Goal: Transaction & Acquisition: Subscribe to service/newsletter

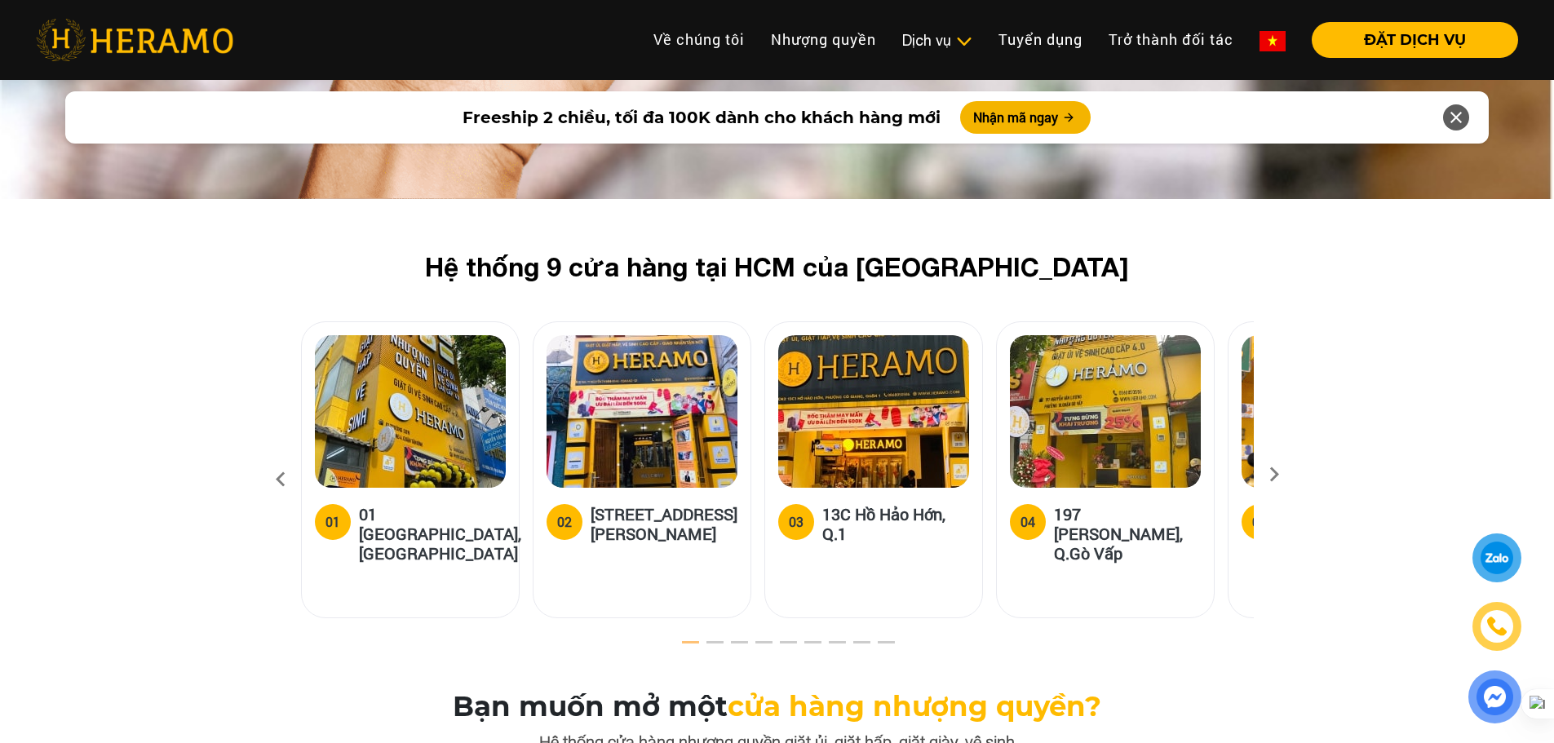
scroll to position [4814, 0]
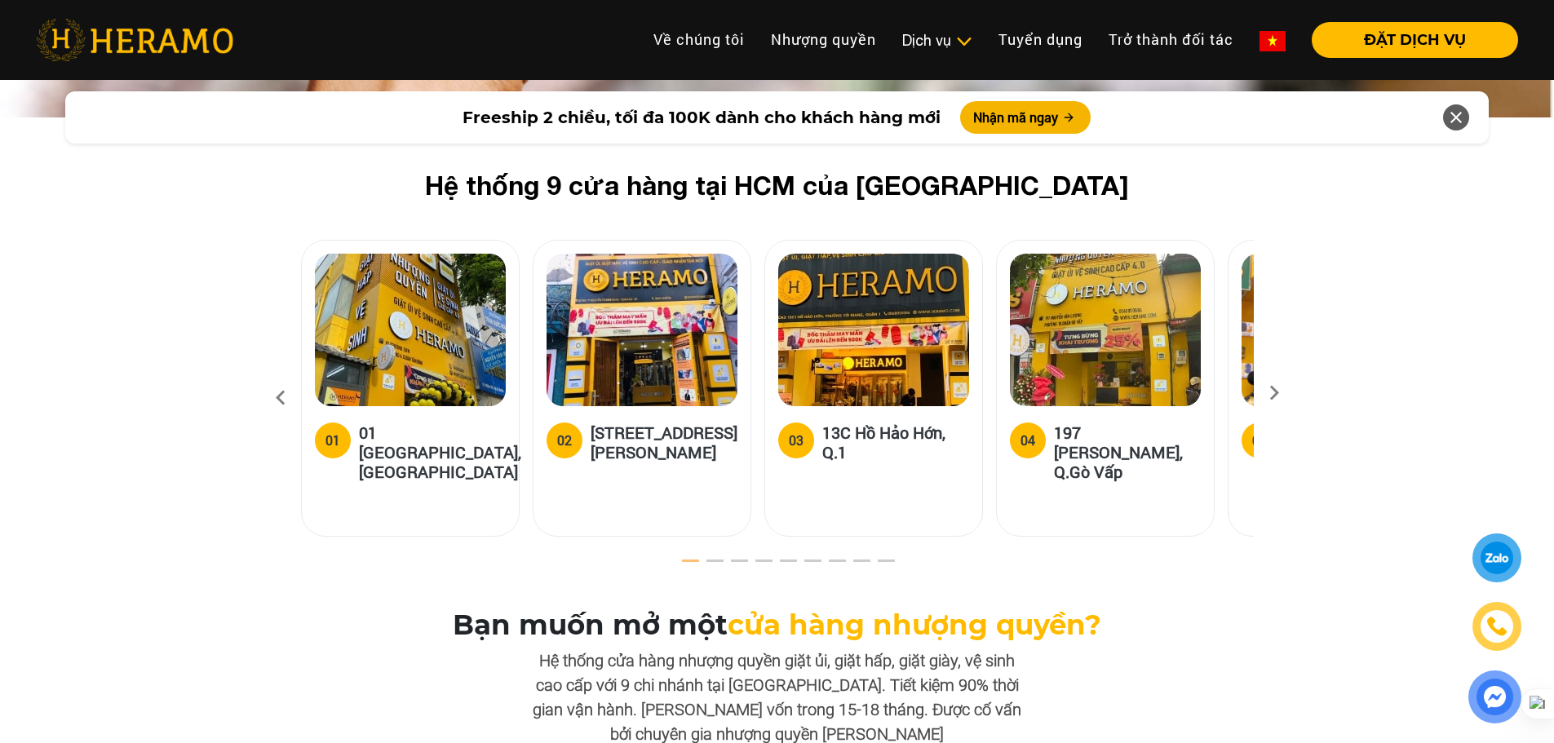
click at [1275, 393] on icon at bounding box center [1274, 398] width 29 height 11
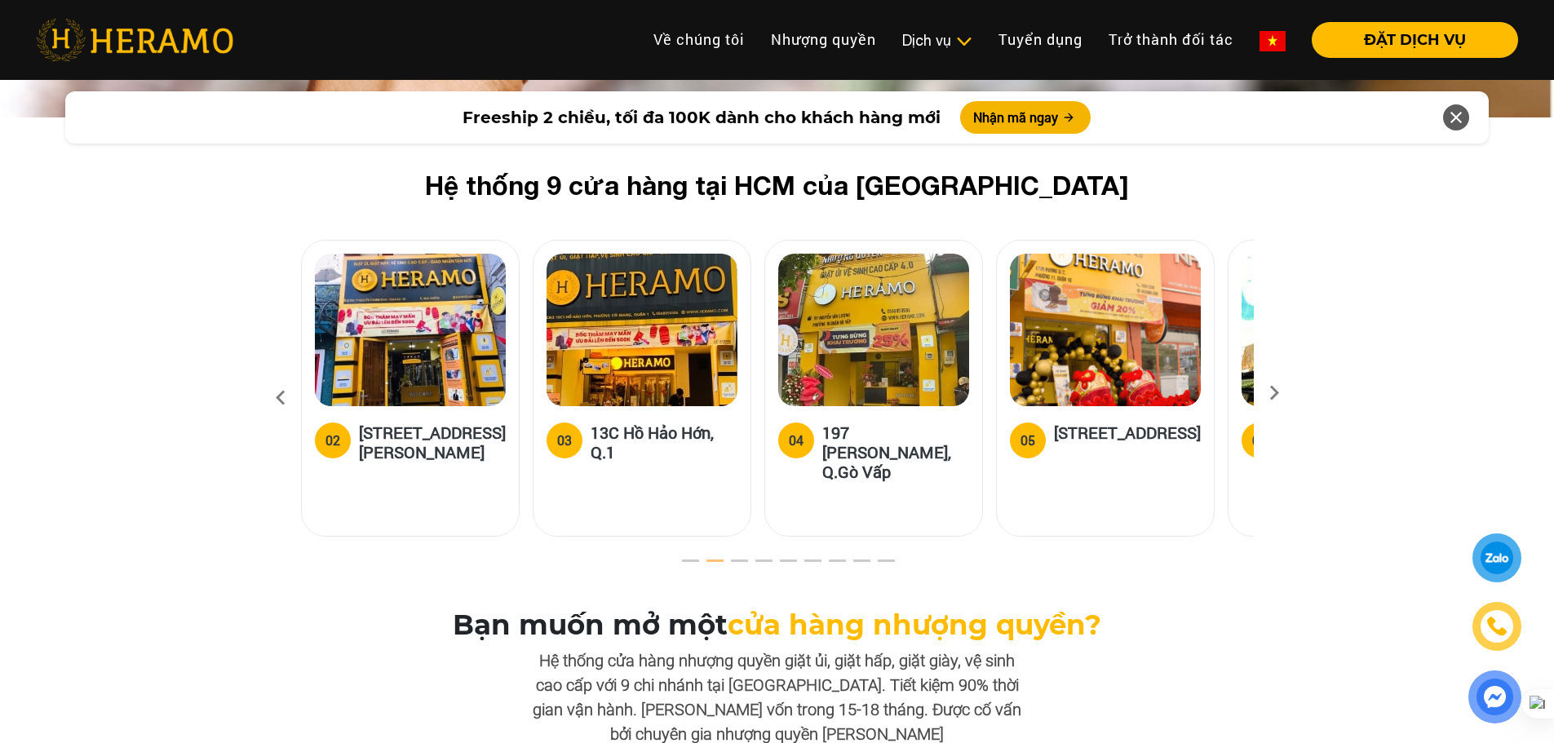
click at [1275, 393] on icon at bounding box center [1274, 398] width 29 height 11
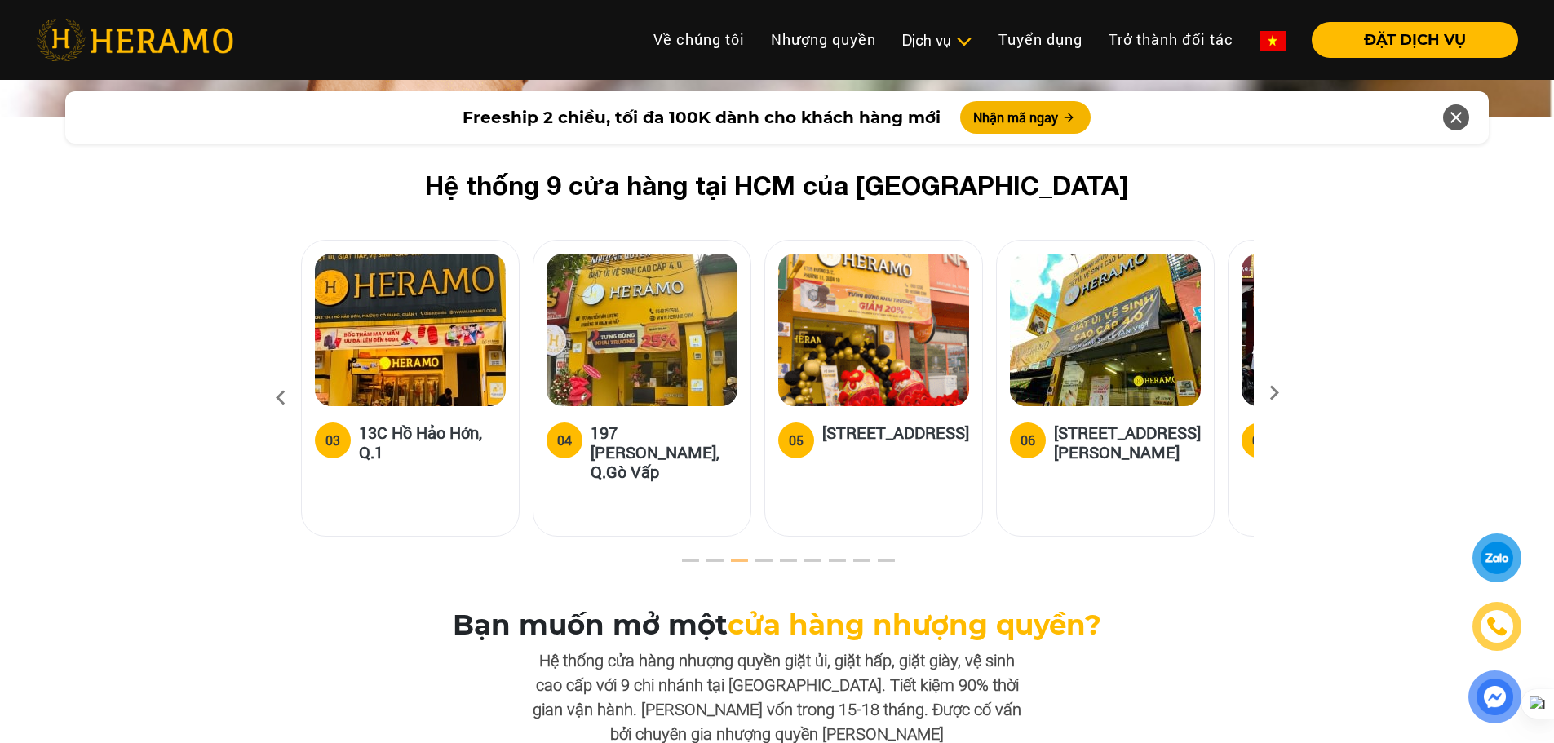
click at [1275, 393] on icon at bounding box center [1274, 398] width 29 height 11
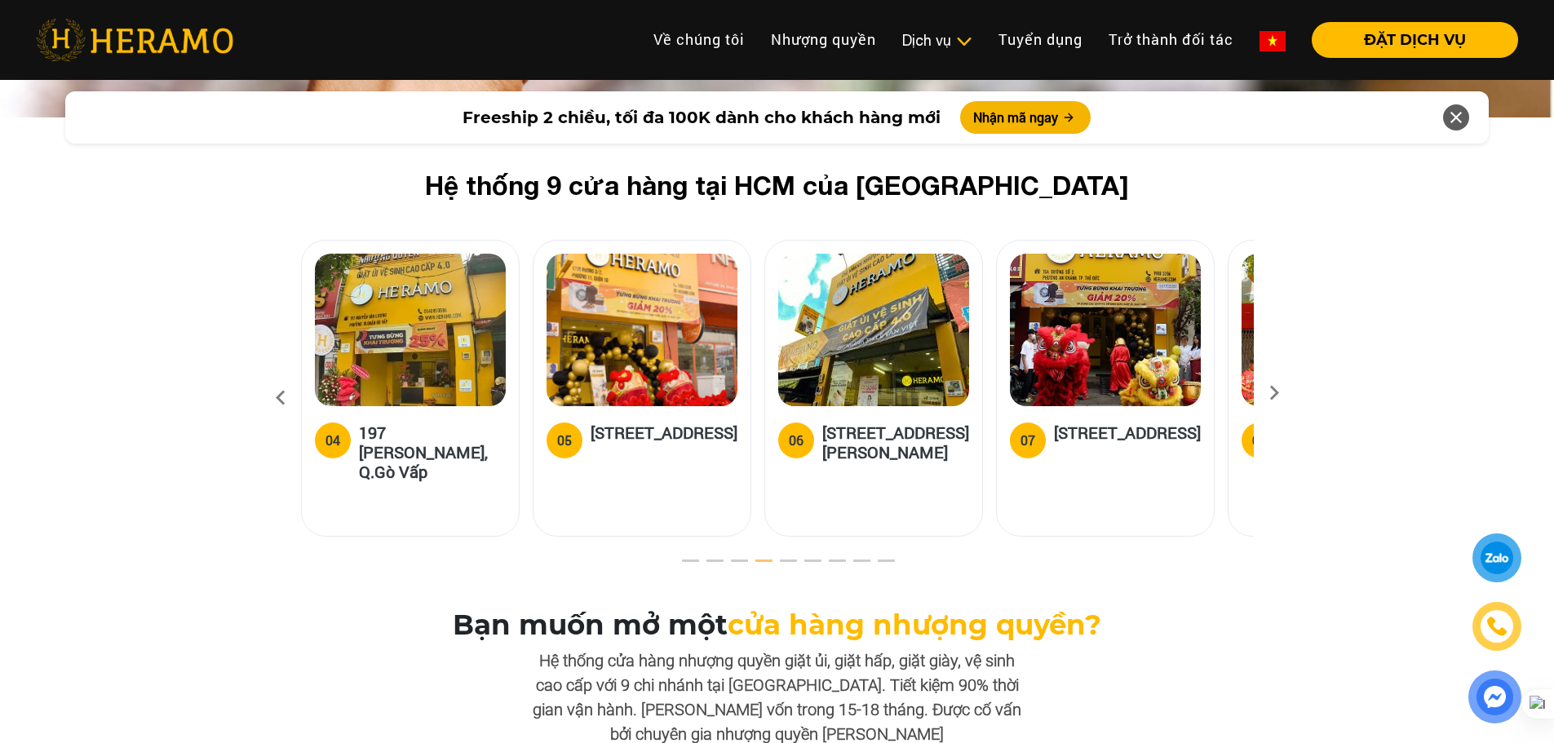
click at [1275, 393] on icon at bounding box center [1274, 398] width 29 height 11
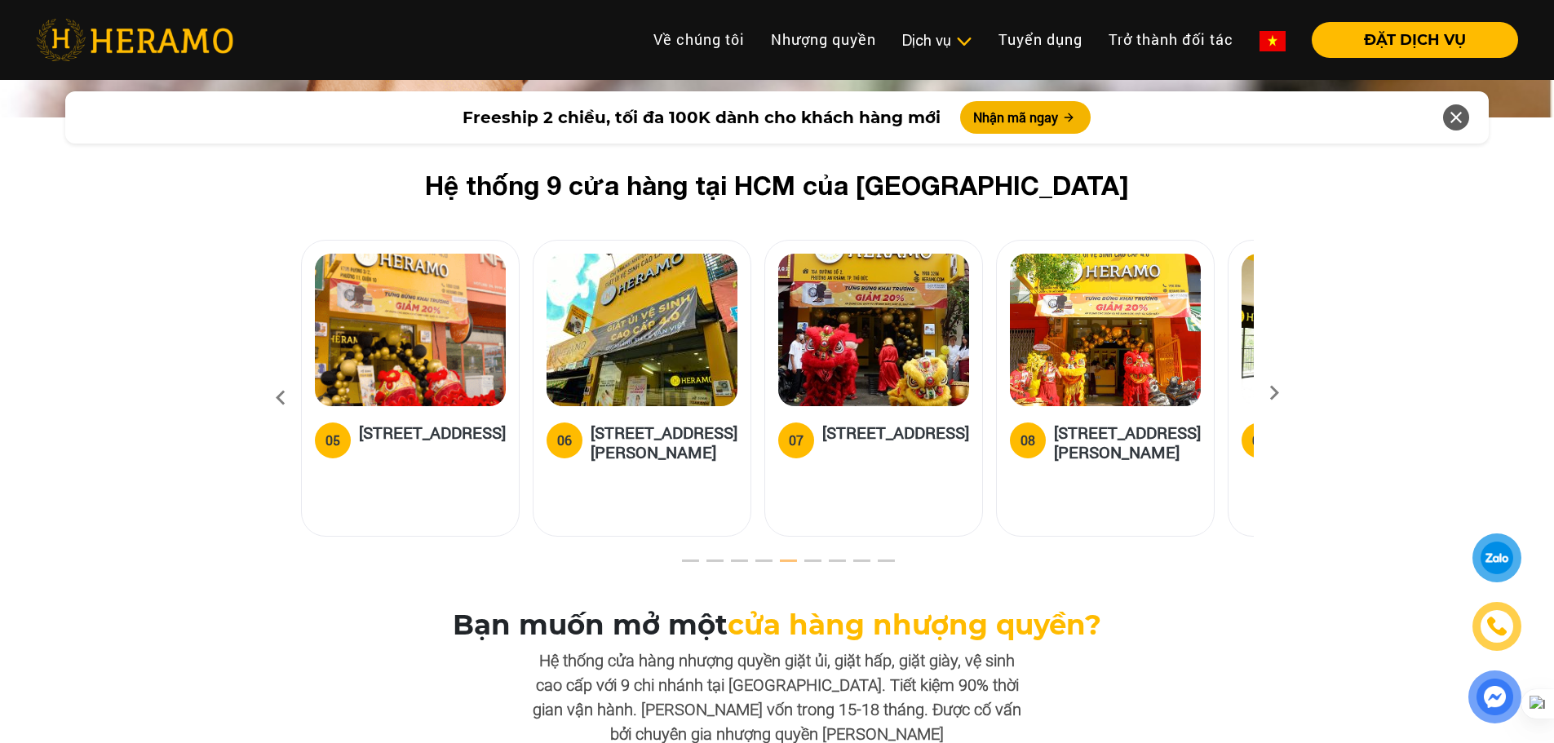
click at [1275, 393] on icon at bounding box center [1274, 398] width 29 height 11
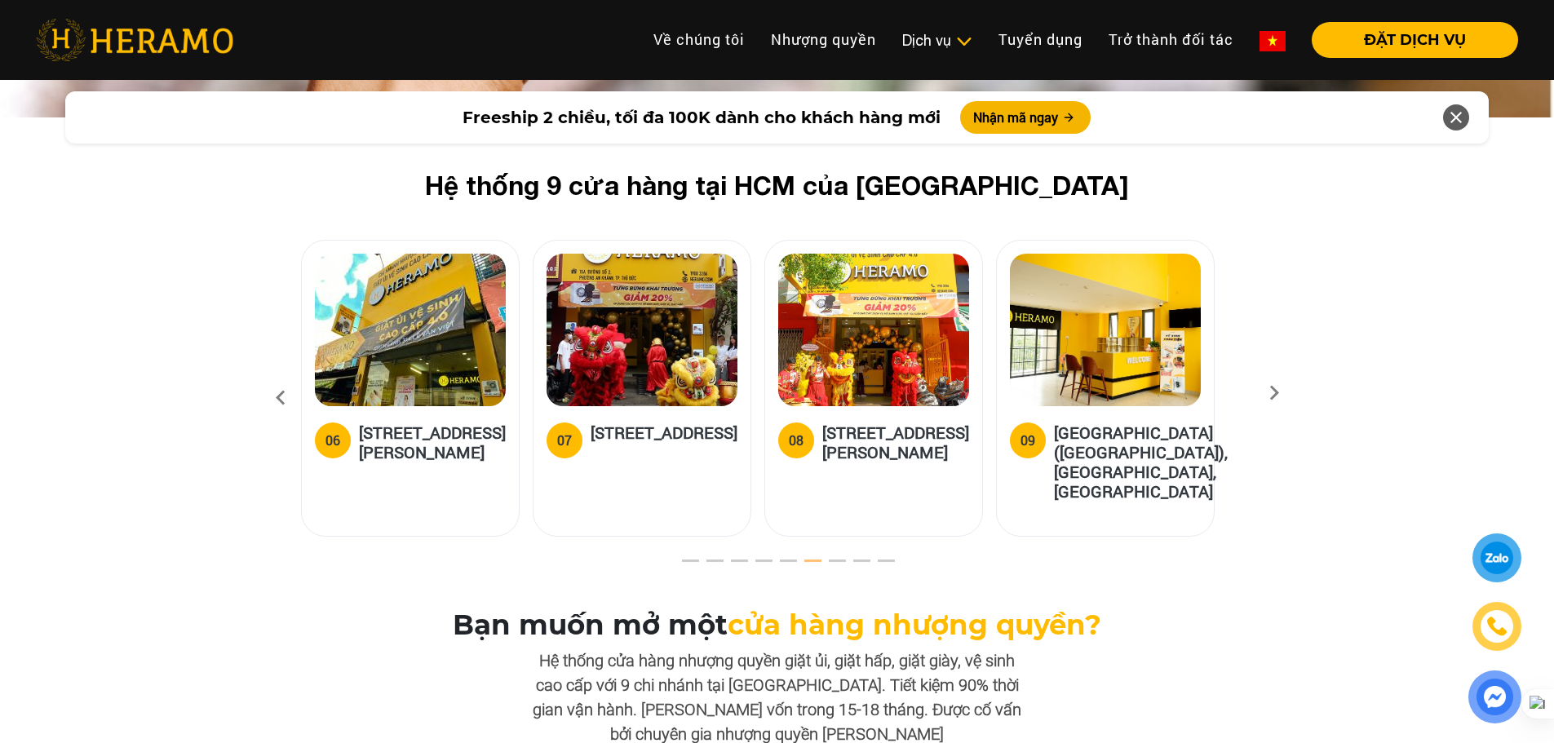
click at [1275, 393] on icon at bounding box center [1274, 398] width 29 height 11
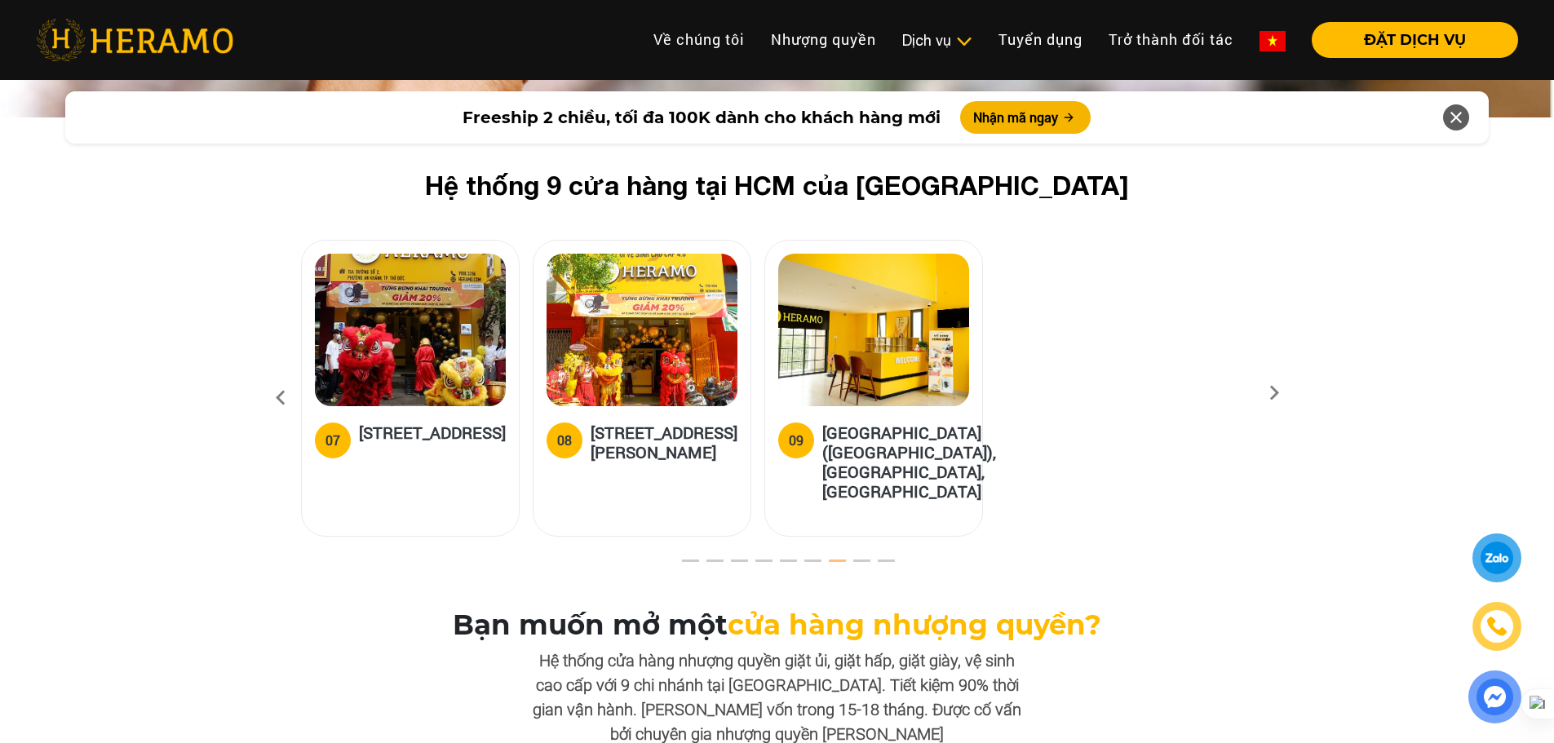
click at [269, 382] on icon at bounding box center [280, 398] width 29 height 44
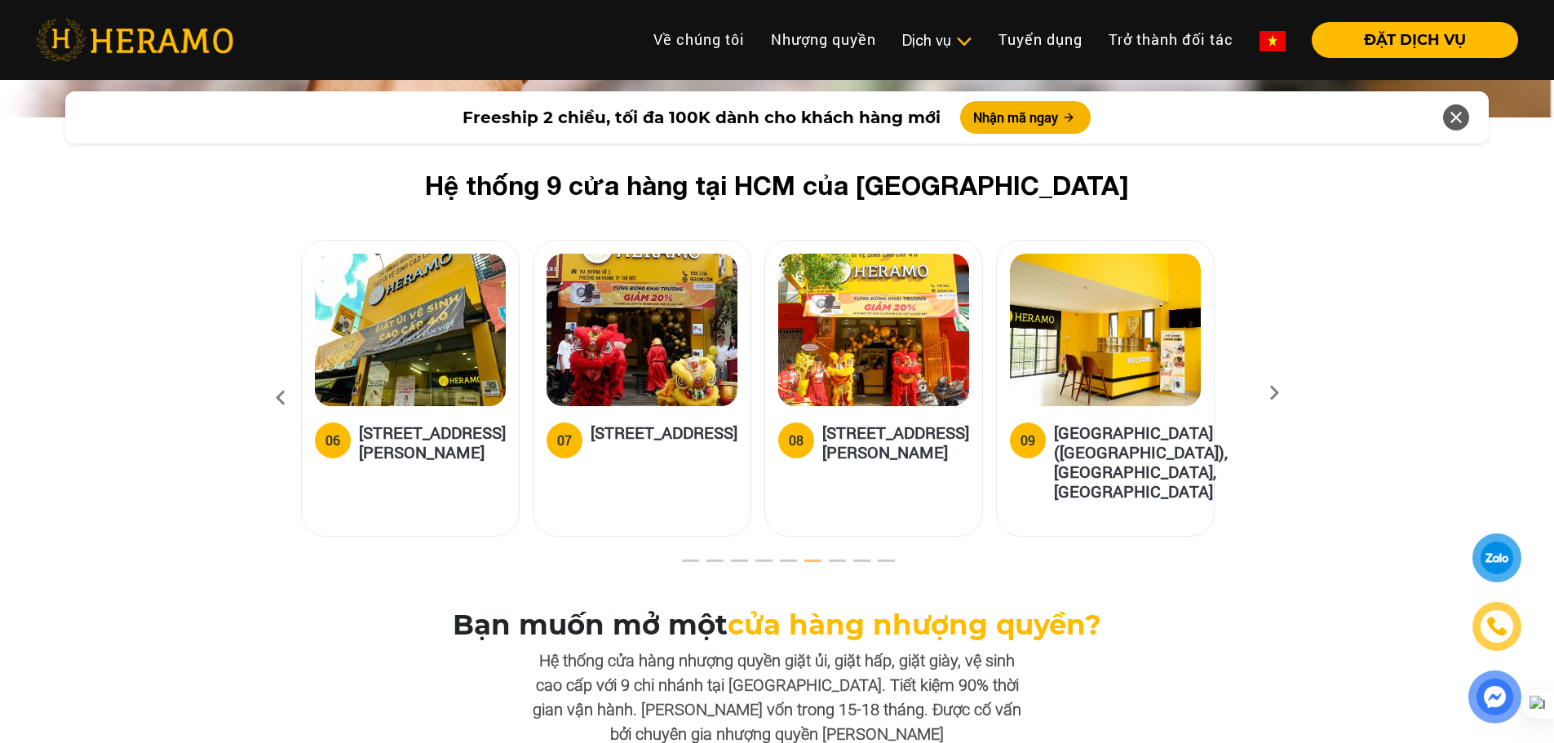
click at [284, 385] on icon at bounding box center [280, 398] width 29 height 44
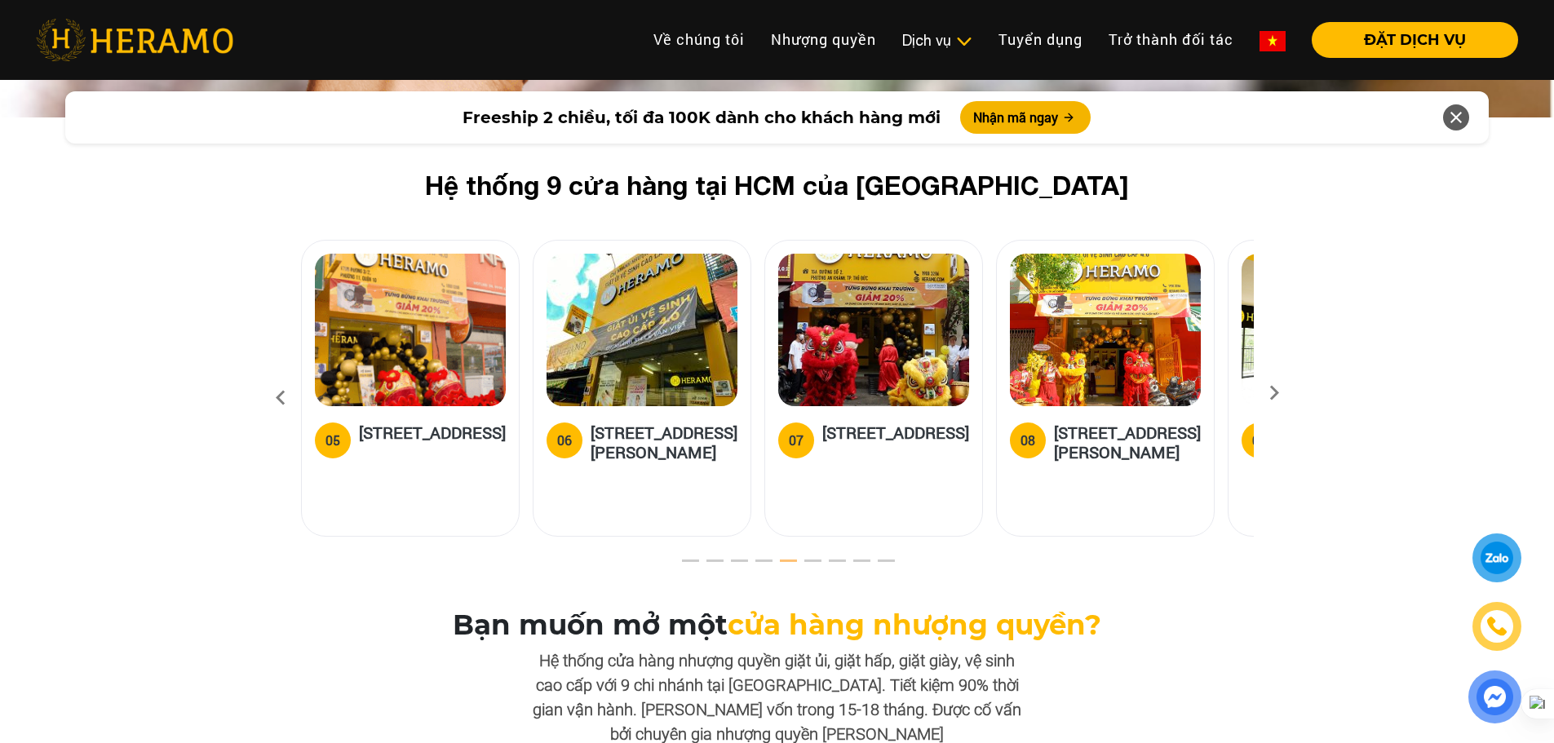
click at [284, 385] on icon at bounding box center [280, 398] width 29 height 44
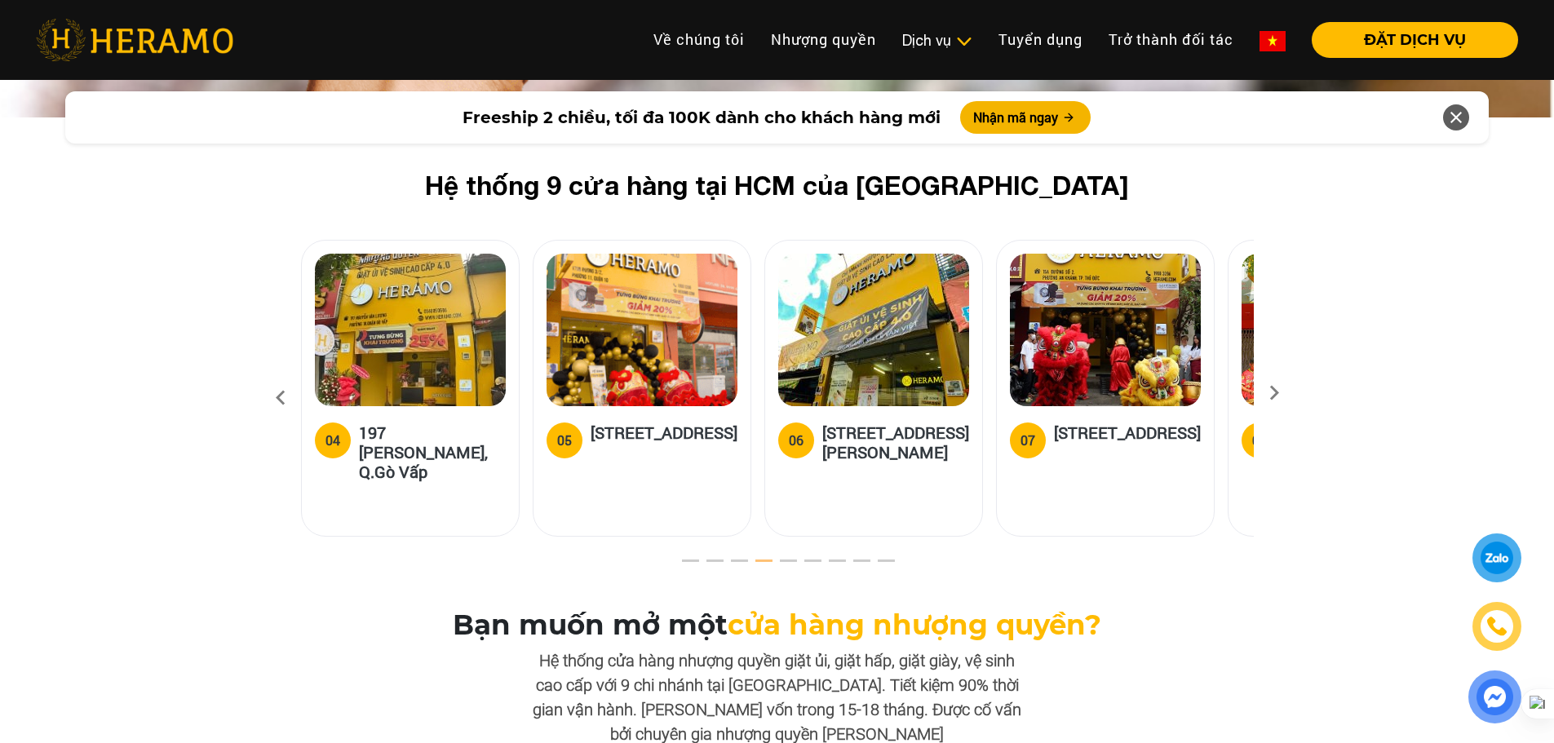
click at [284, 385] on icon at bounding box center [280, 398] width 29 height 44
click at [285, 385] on icon at bounding box center [280, 398] width 29 height 44
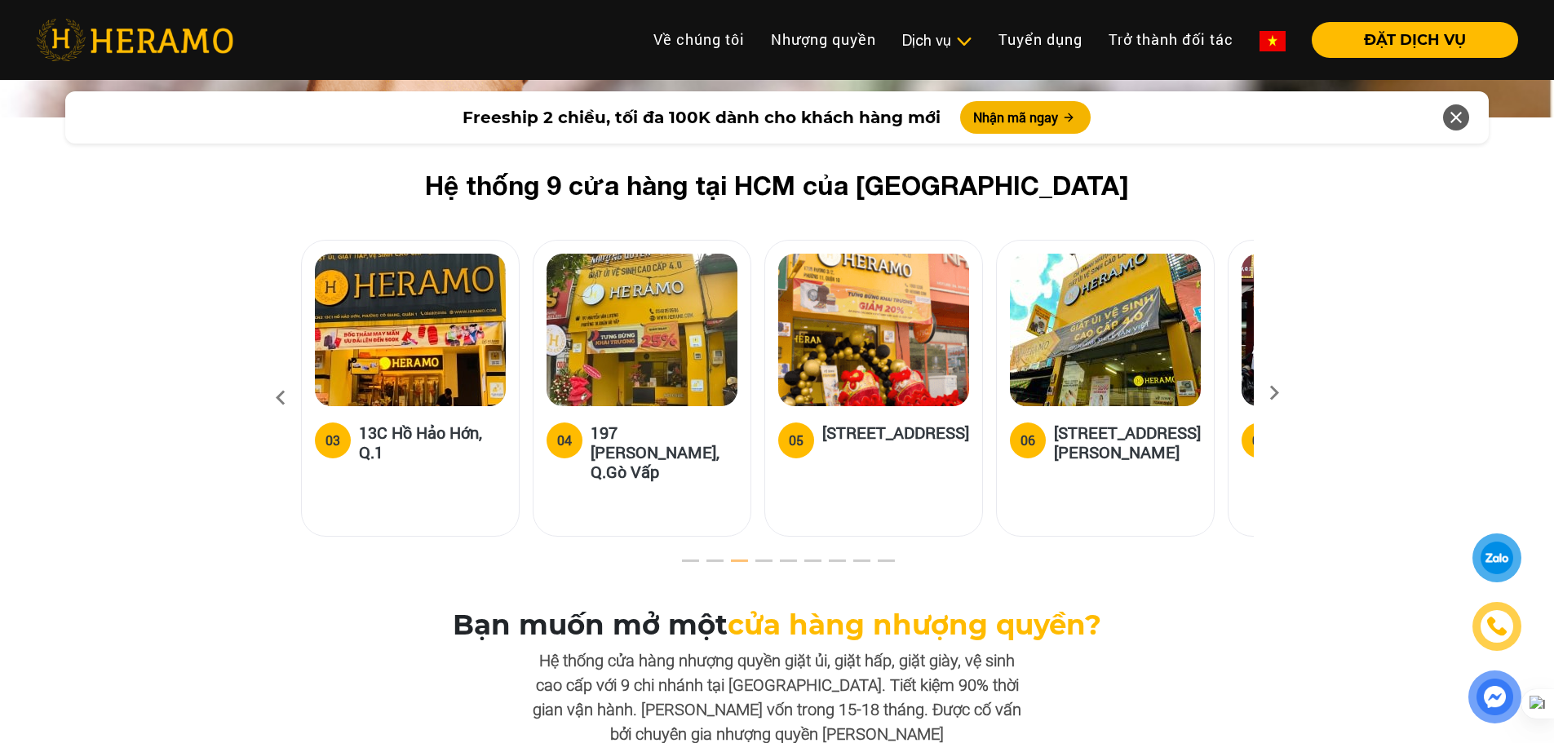
click at [285, 384] on icon at bounding box center [280, 398] width 29 height 44
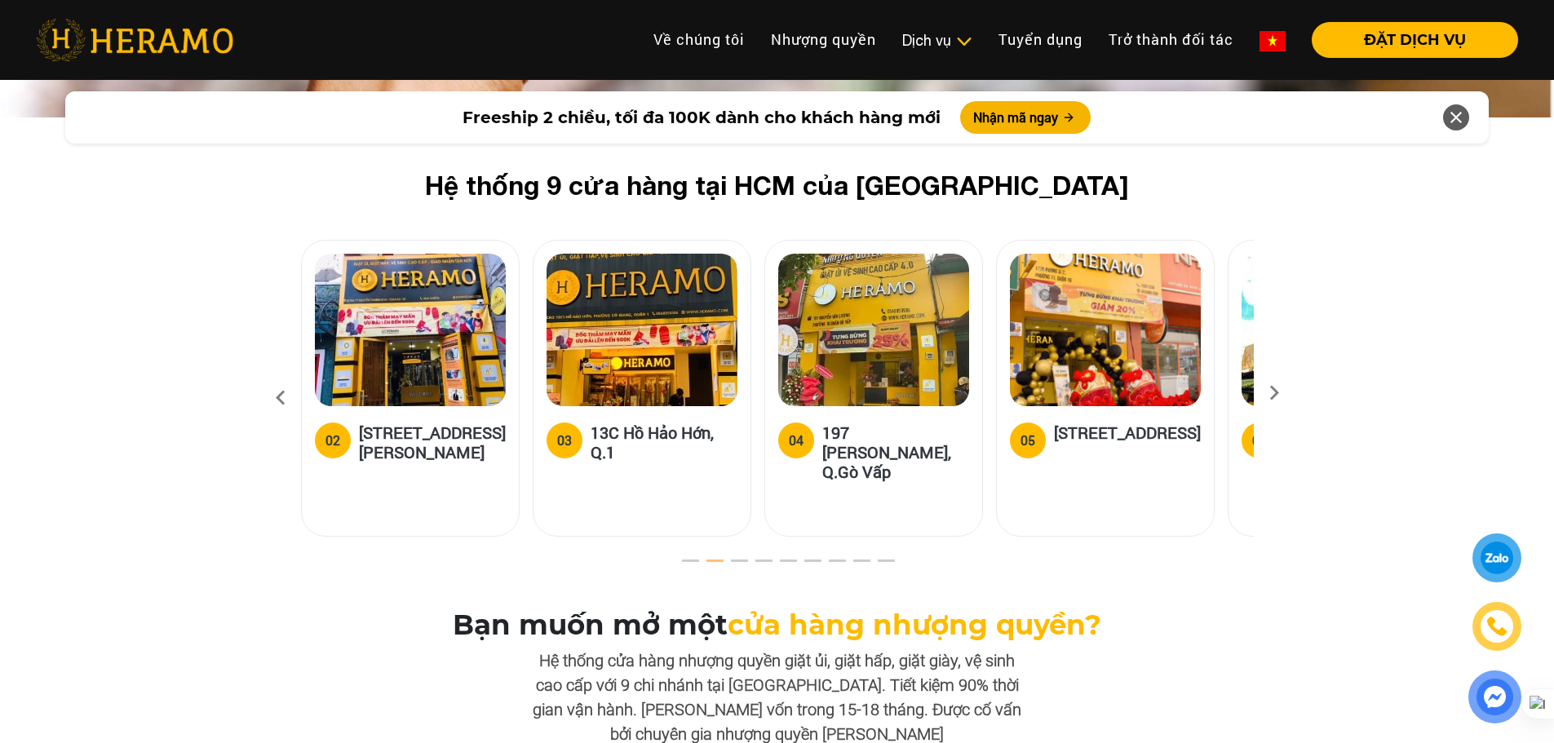
click at [285, 384] on icon at bounding box center [280, 398] width 29 height 44
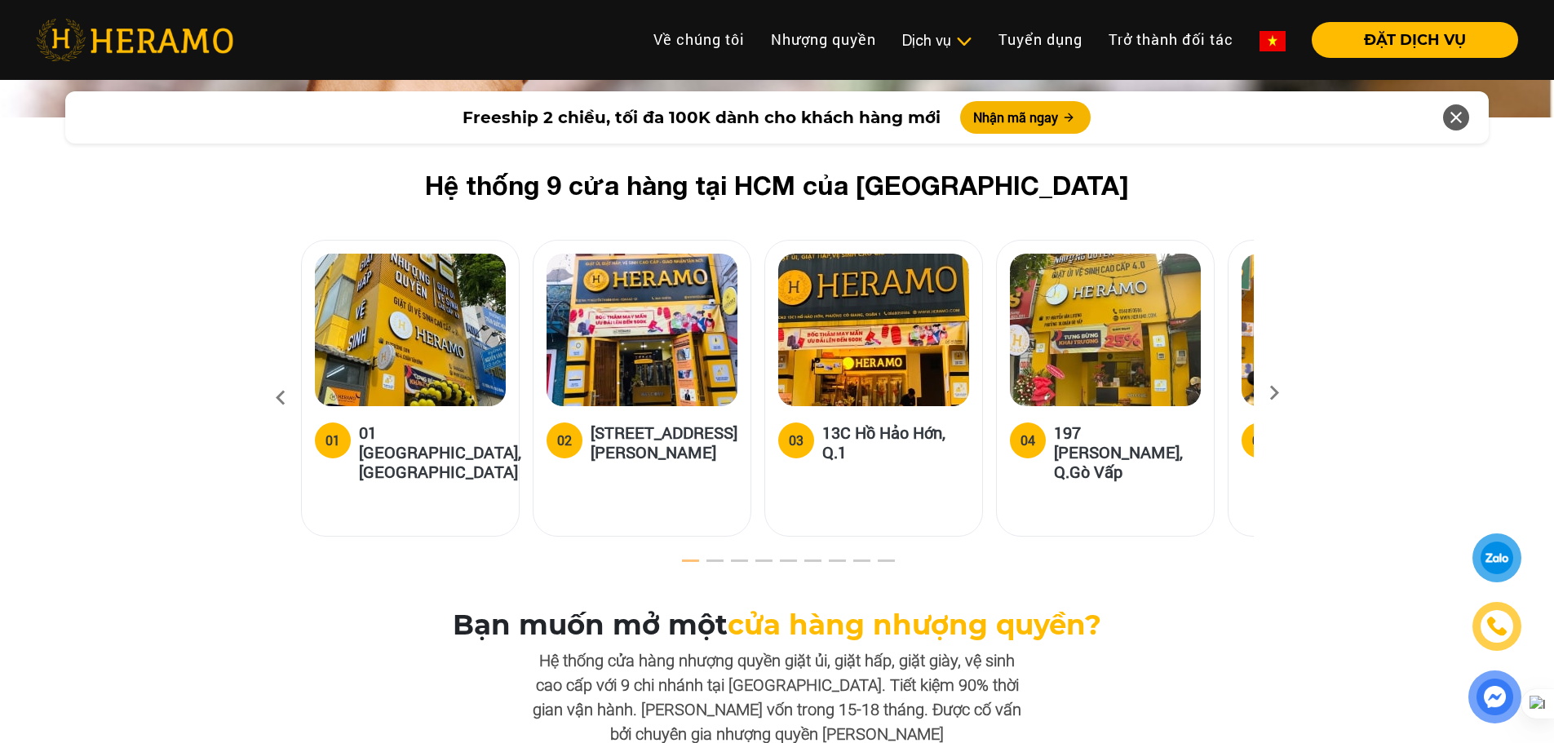
click at [285, 384] on icon at bounding box center [280, 398] width 29 height 44
click at [847, 423] on h5 "13C Hồ Hảo Hớn, Q.1" at bounding box center [895, 442] width 147 height 39
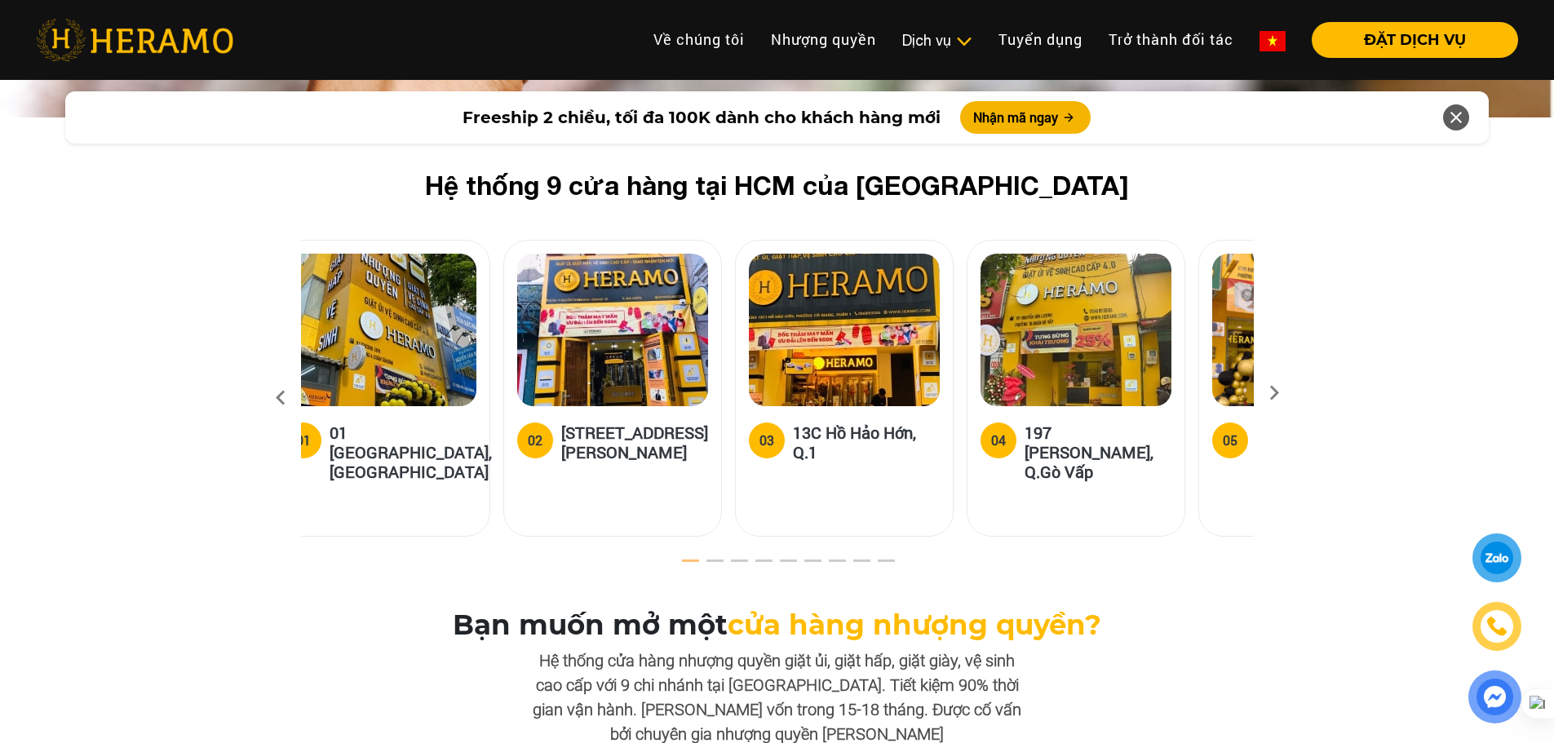
drag, startPoint x: 854, startPoint y: 437, endPoint x: 822, endPoint y: 410, distance: 41.8
click at [822, 423] on h5 "13C Hồ Hảo Hớn, Q.1" at bounding box center [866, 442] width 147 height 39
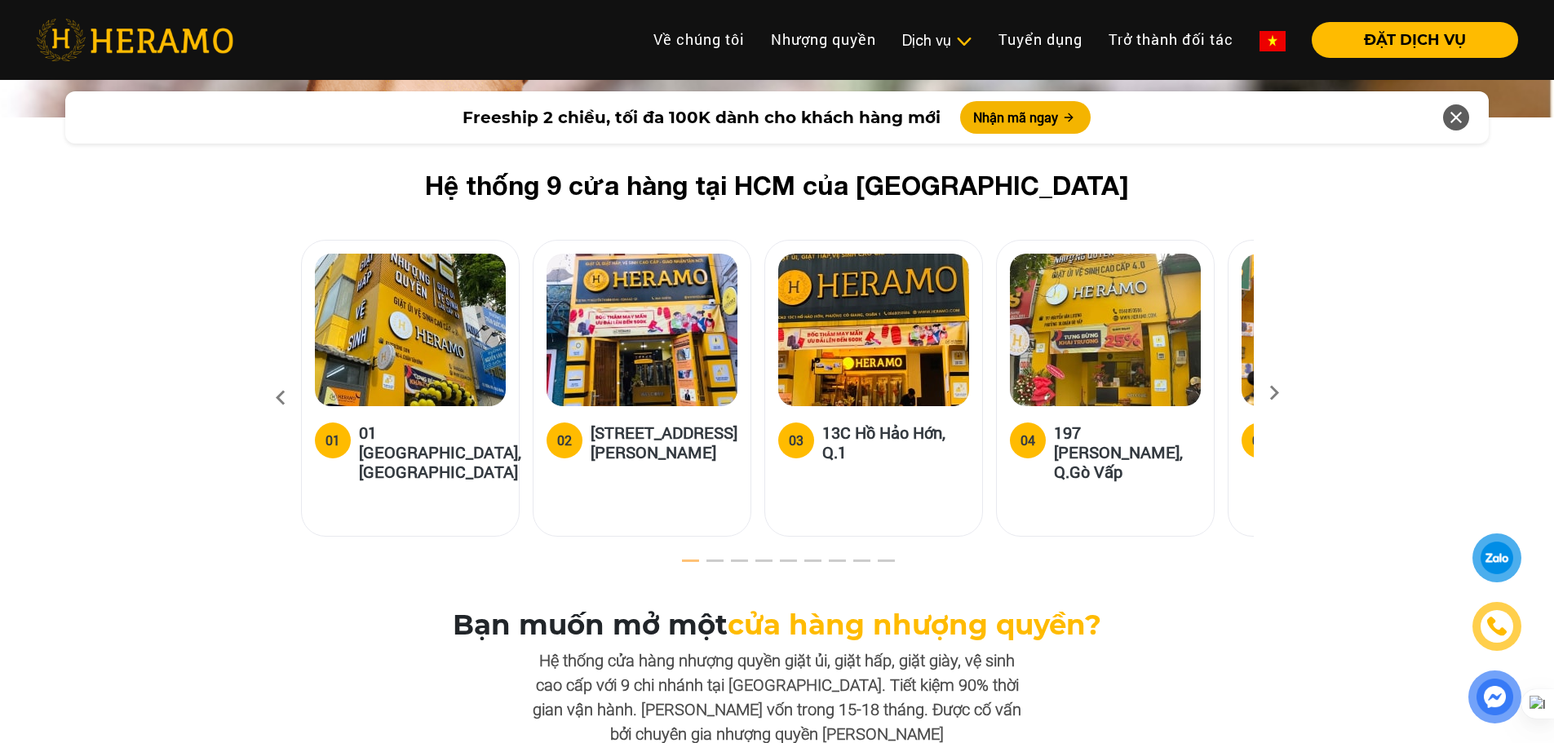
click at [831, 295] on img at bounding box center [873, 330] width 191 height 153
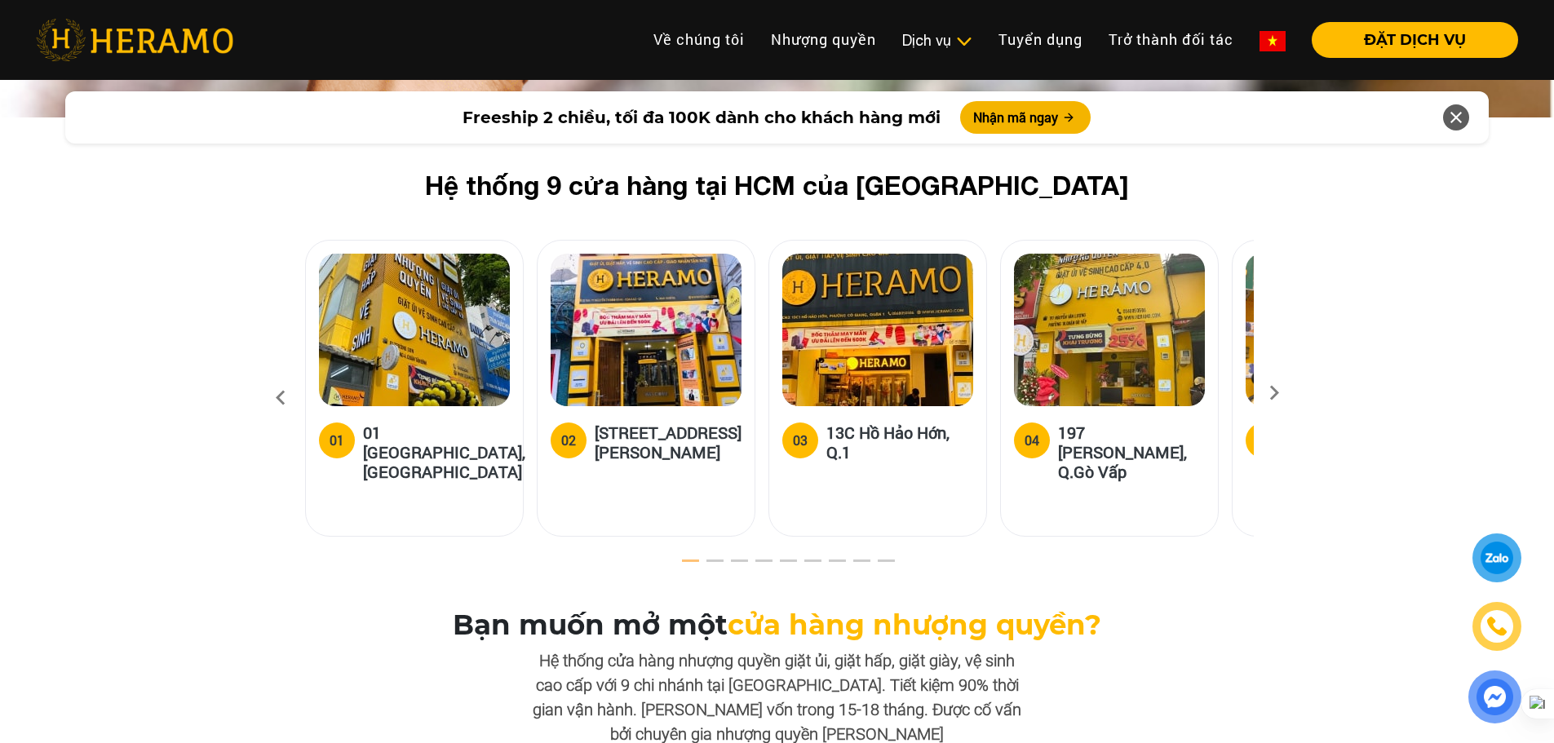
drag, startPoint x: 818, startPoint y: 405, endPoint x: 849, endPoint y: 448, distance: 52.7
click at [849, 448] on div "03 13C Hồ Hảo Hớn, Q.1" at bounding box center [878, 447] width 191 height 49
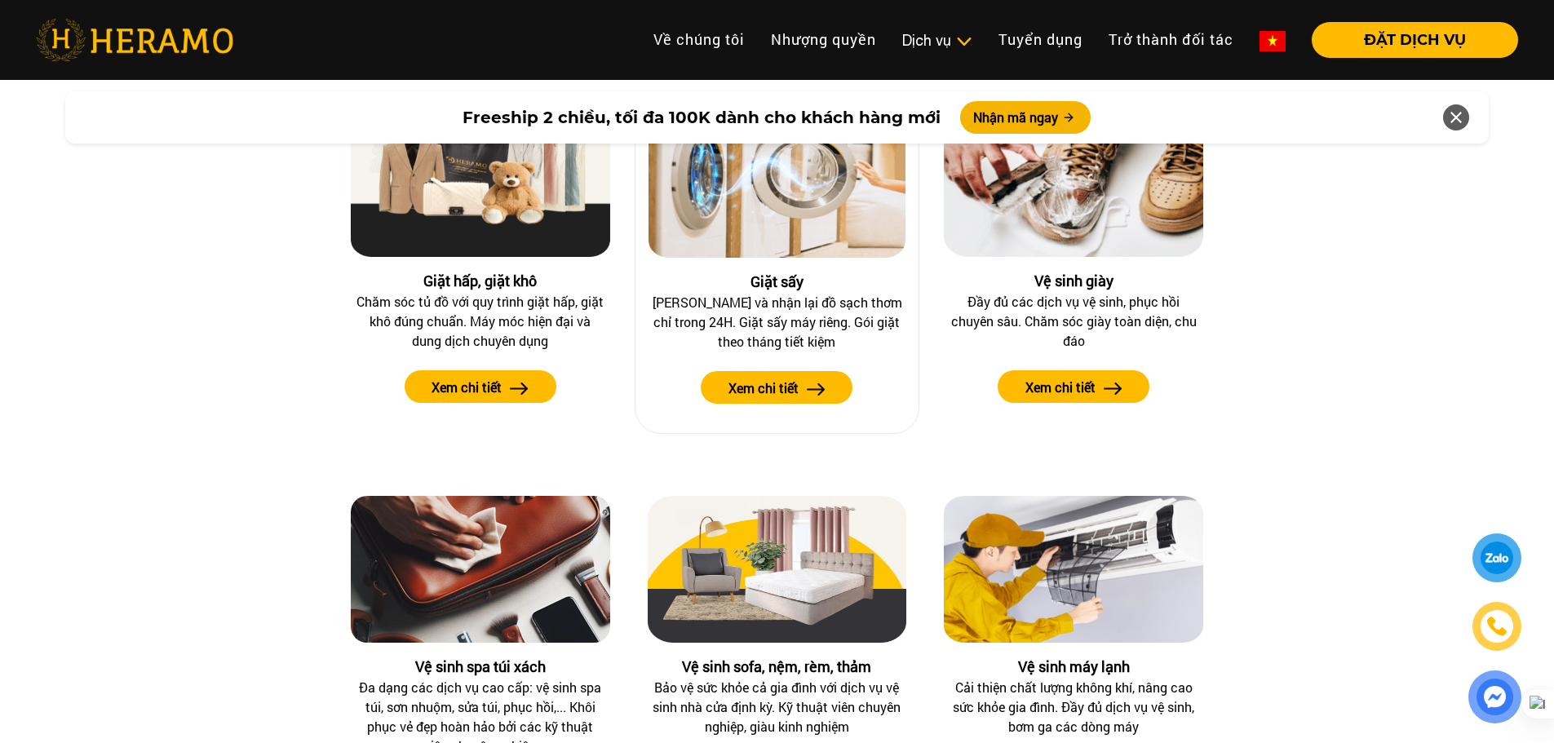
scroll to position [1550, 0]
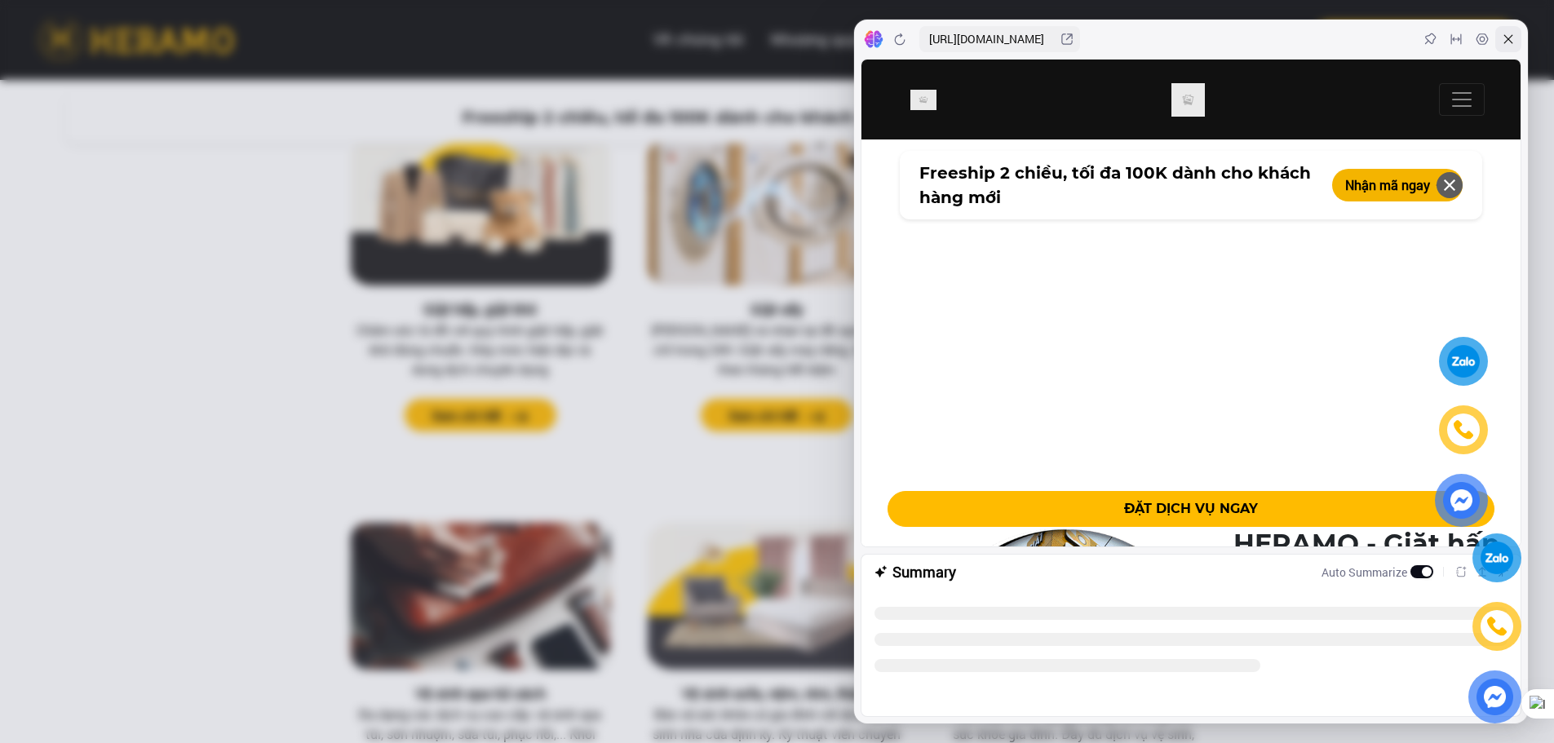
click at [1508, 38] on icon at bounding box center [1508, 39] width 13 height 13
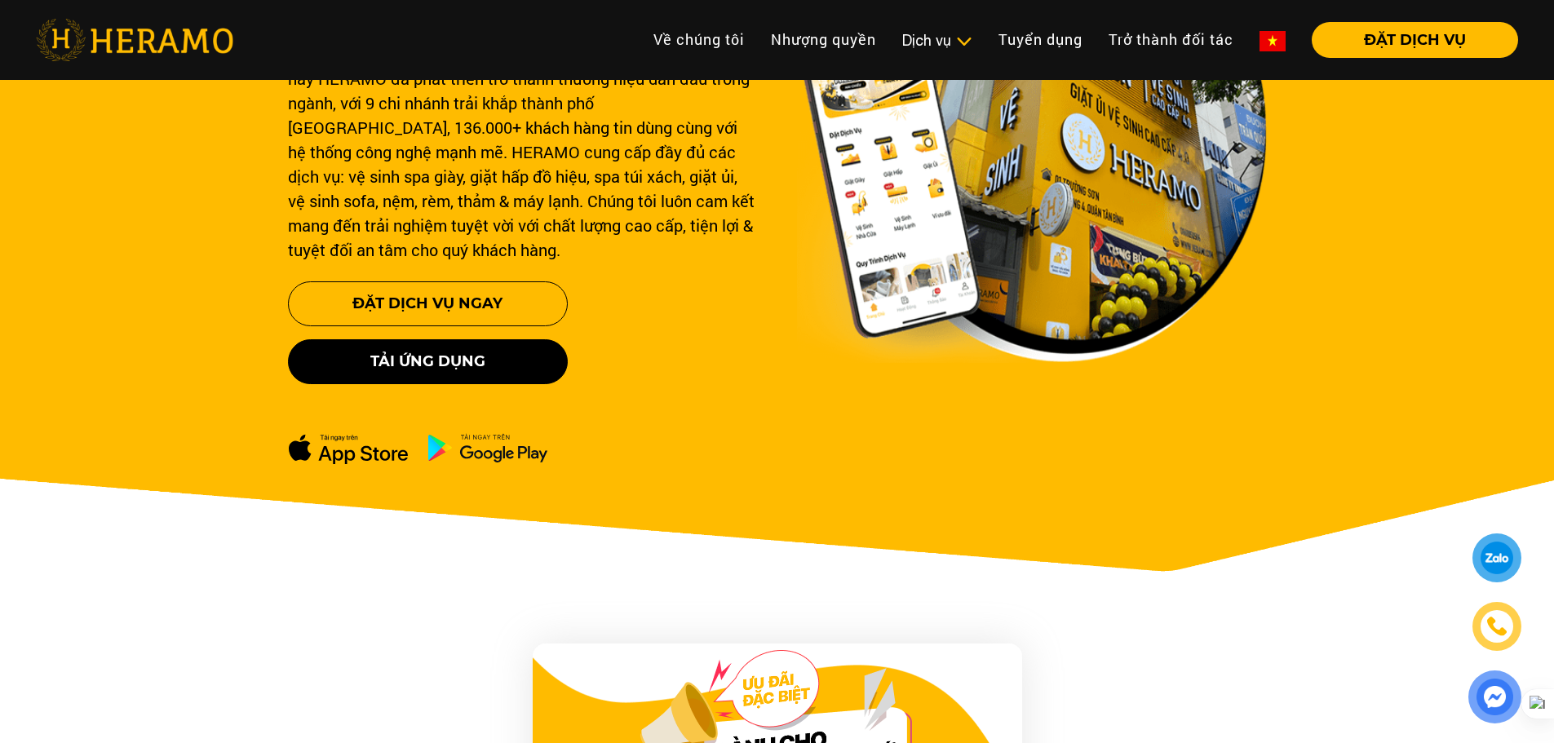
scroll to position [0, 0]
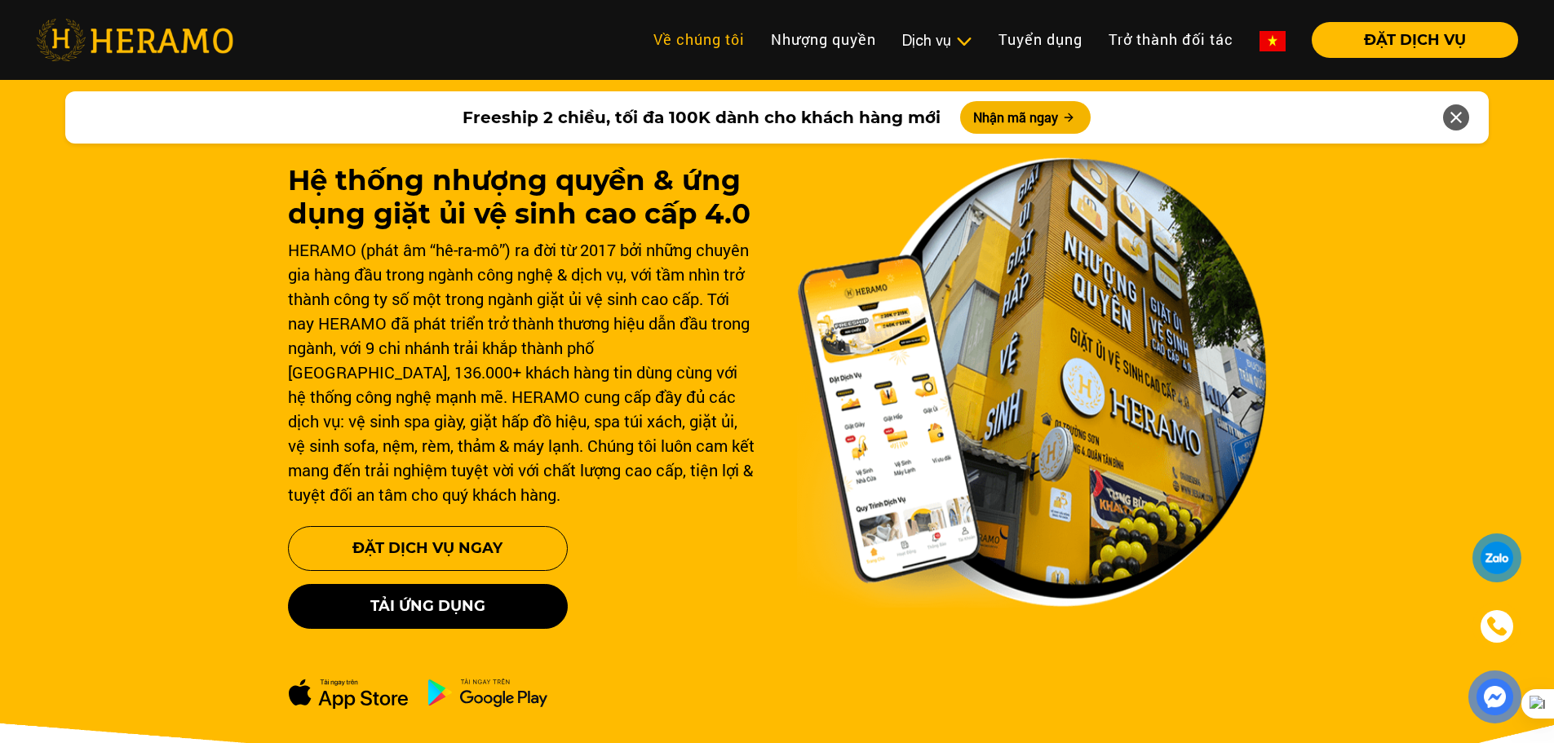
click at [699, 45] on link "Về chúng tôi" at bounding box center [699, 39] width 117 height 35
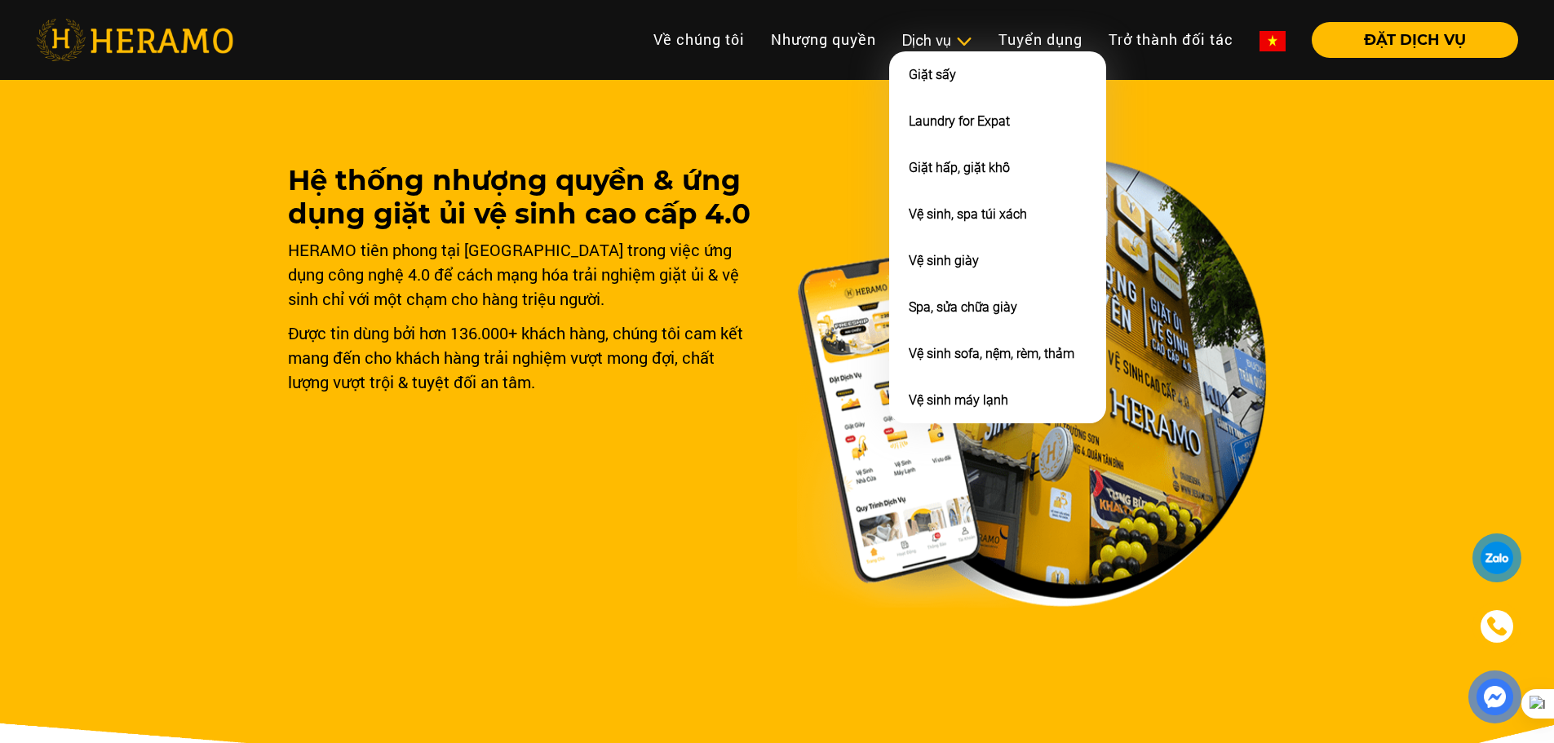
click at [959, 42] on img at bounding box center [963, 41] width 17 height 16
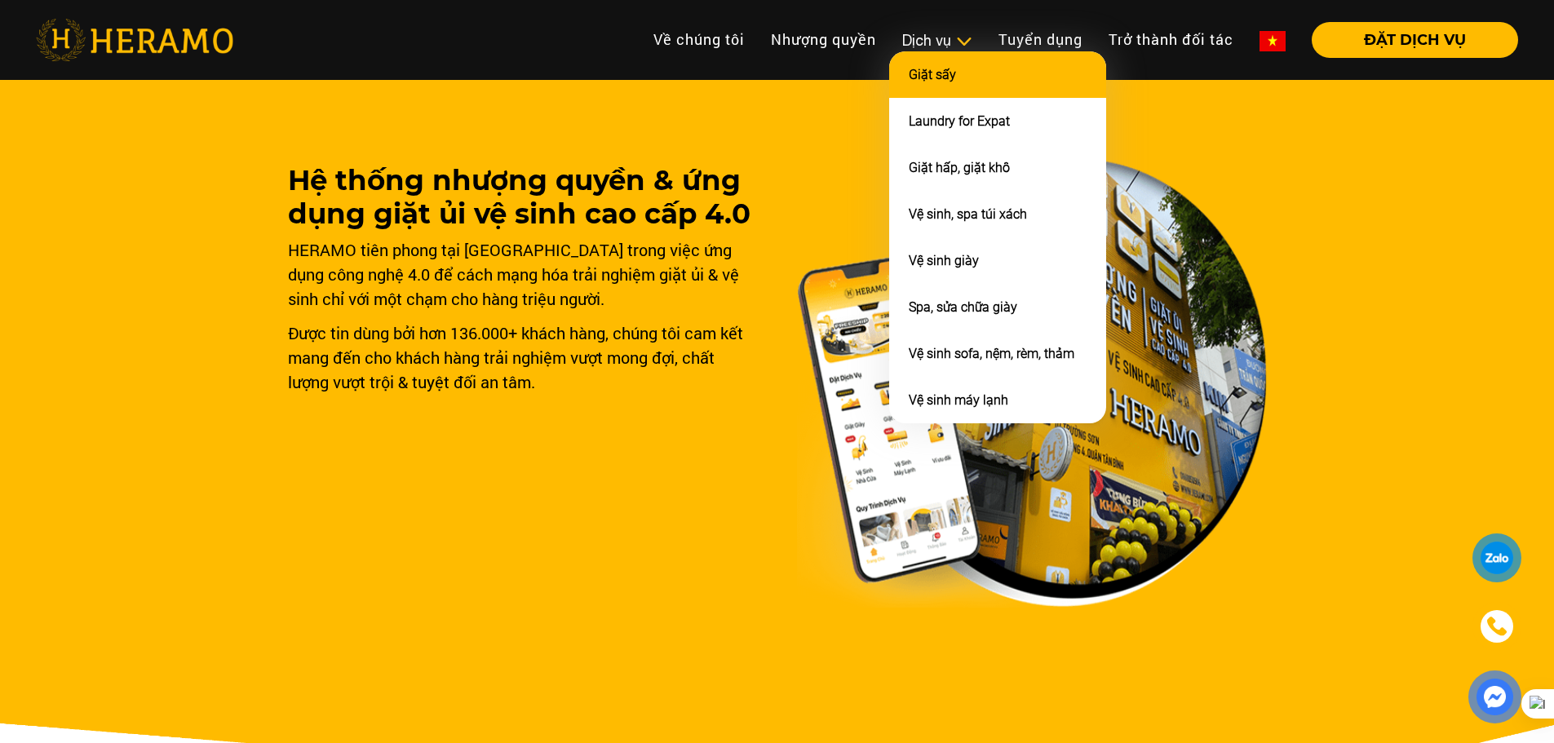
click at [944, 81] on link "Giặt sấy" at bounding box center [932, 75] width 47 height 16
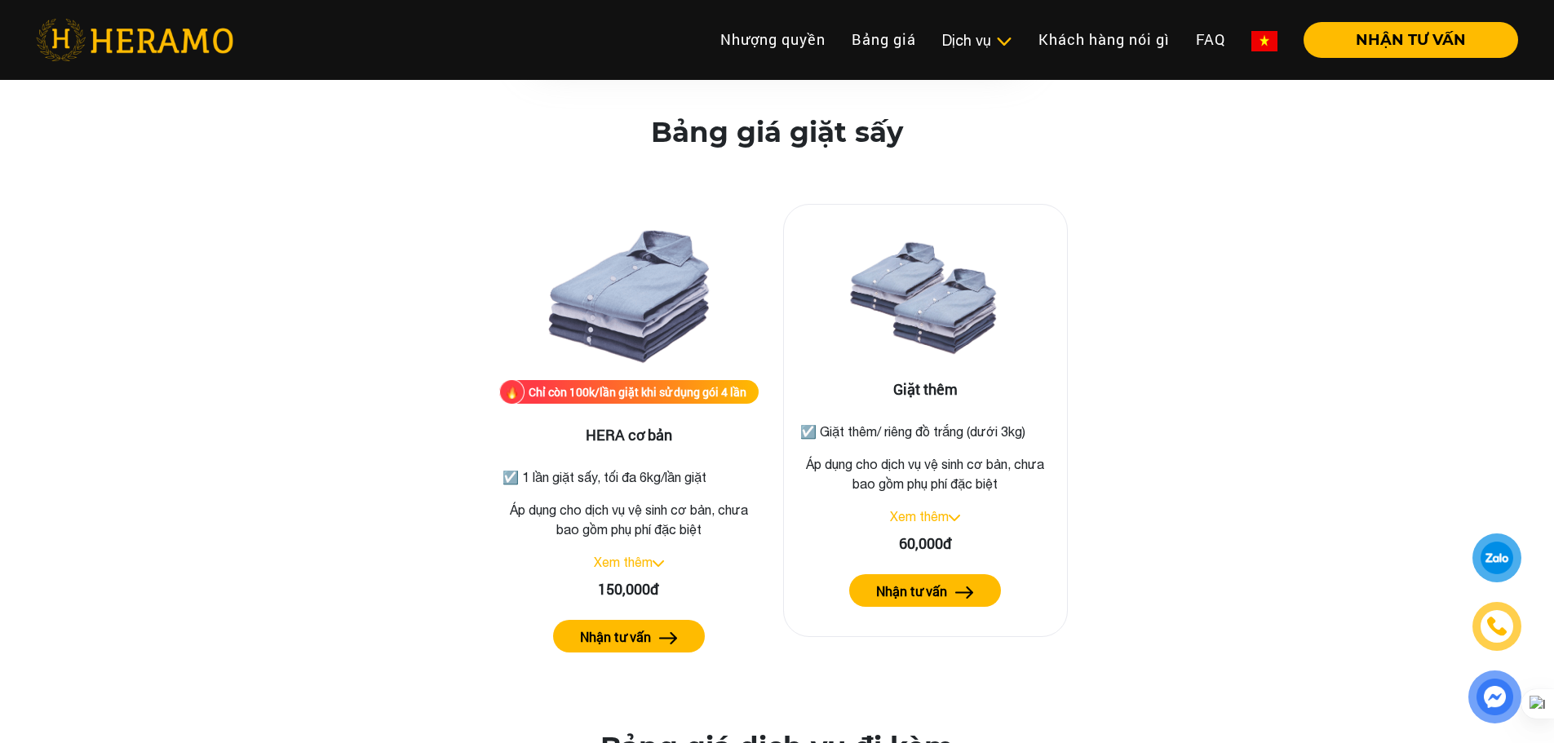
scroll to position [1958, 0]
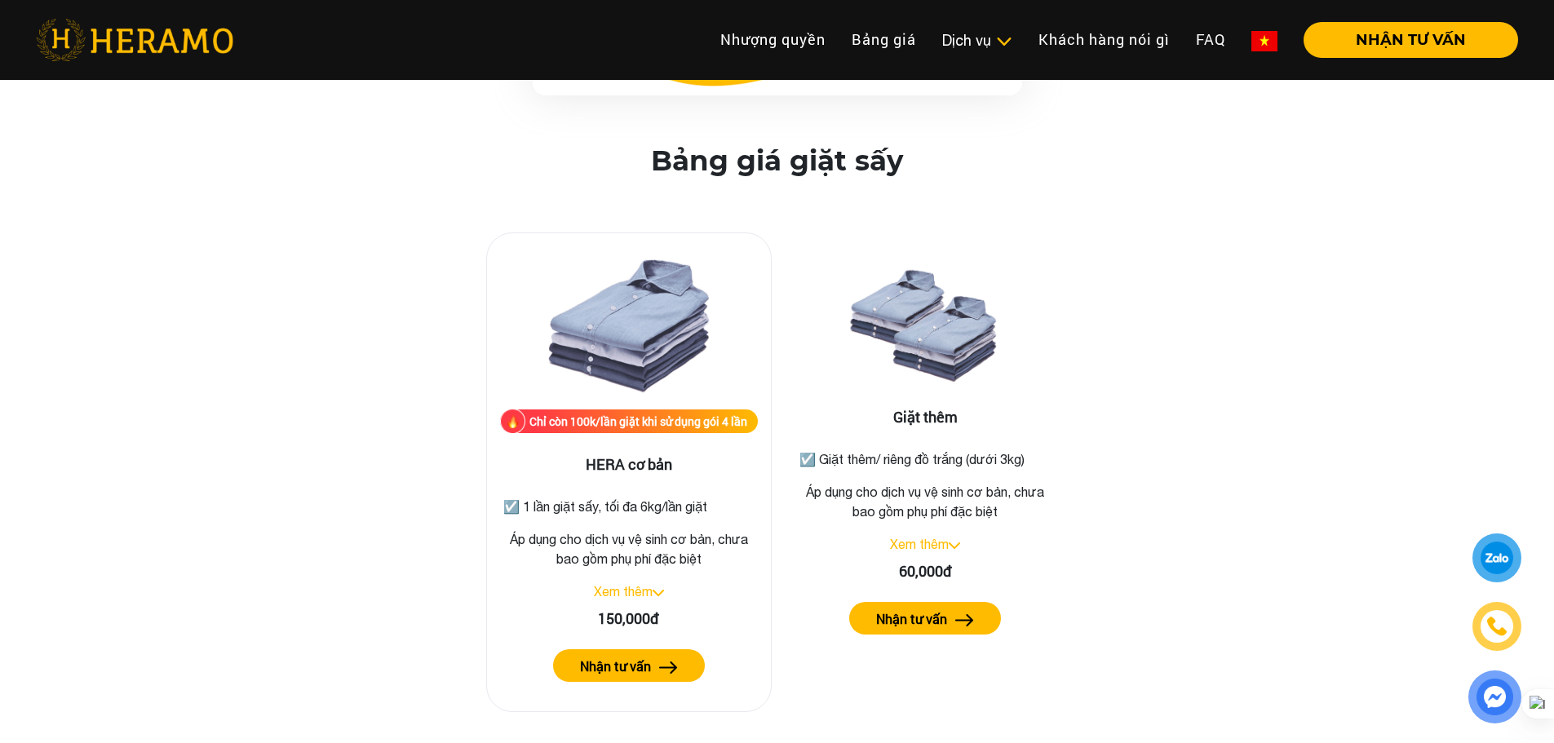
click at [651, 584] on link "Xem thêm" at bounding box center [623, 591] width 59 height 15
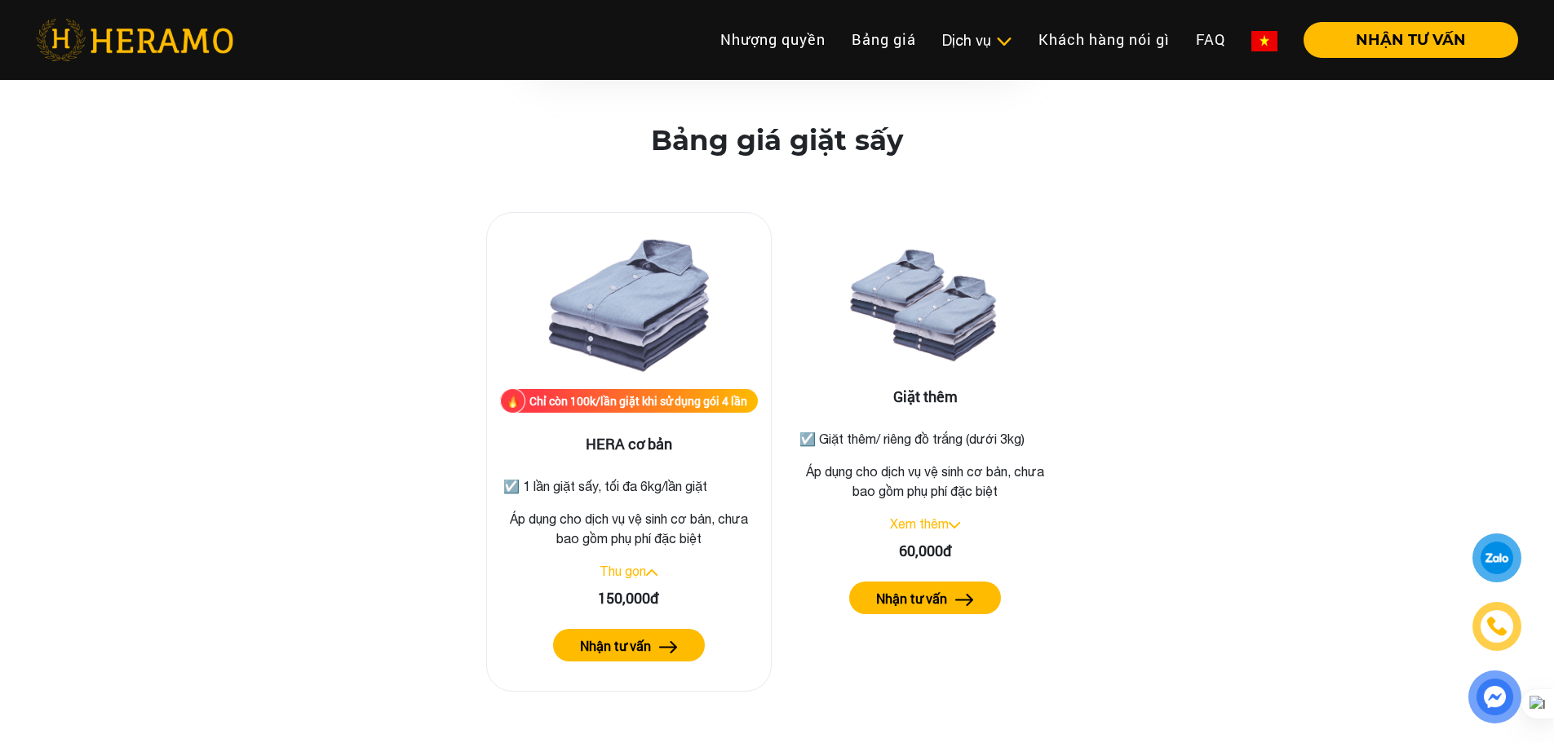
scroll to position [1957, 0]
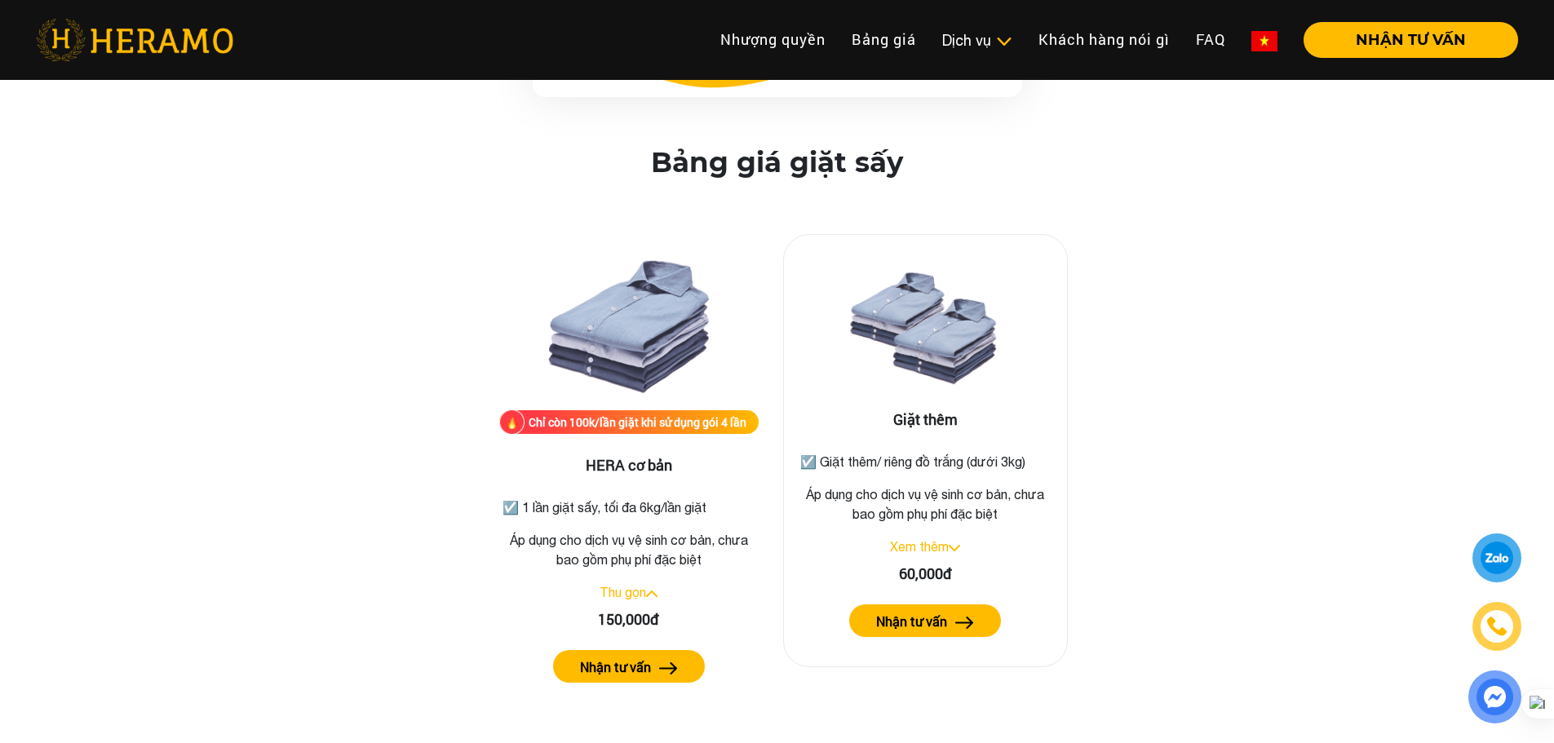
click at [945, 539] on link "Xem thêm" at bounding box center [919, 546] width 59 height 15
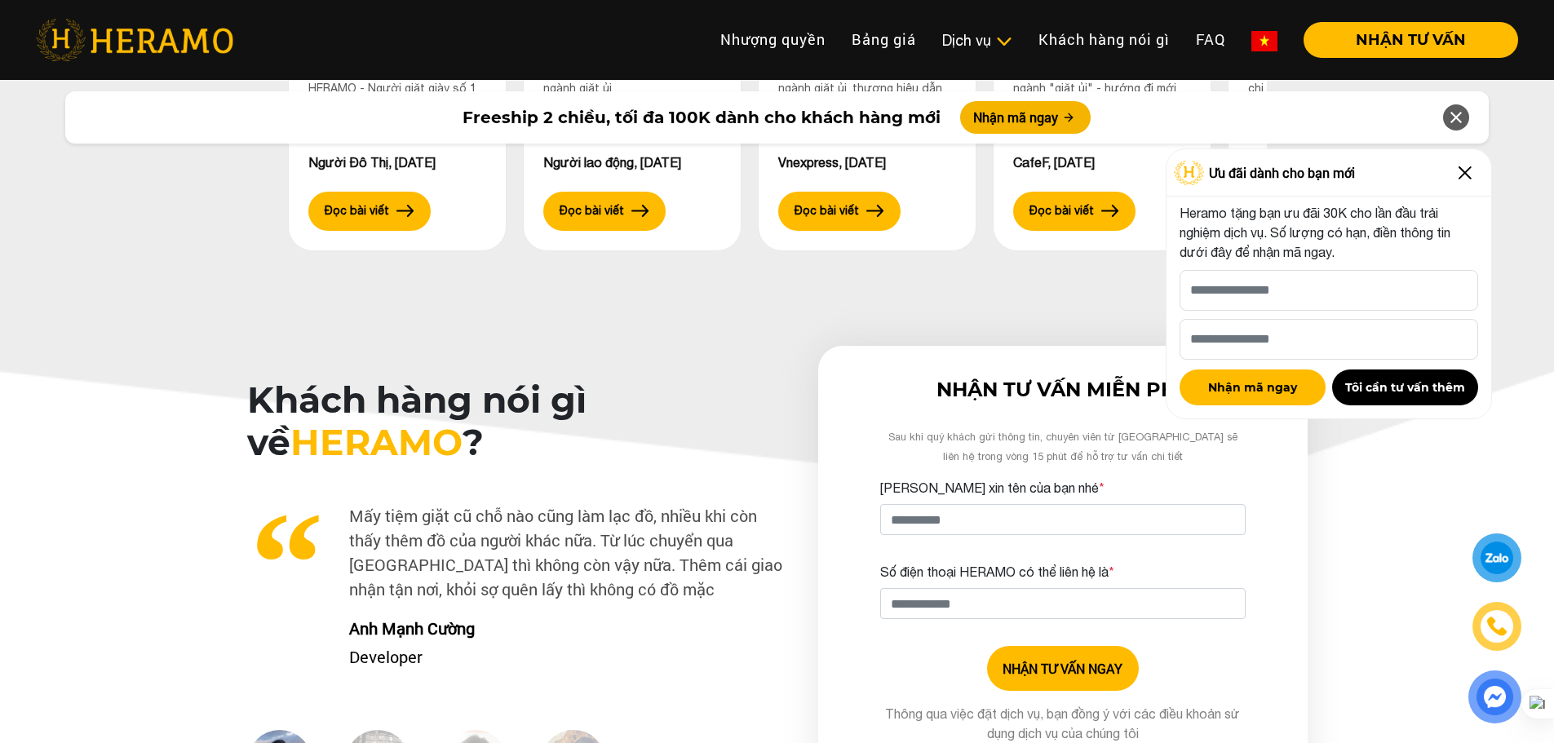
scroll to position [4813, 0]
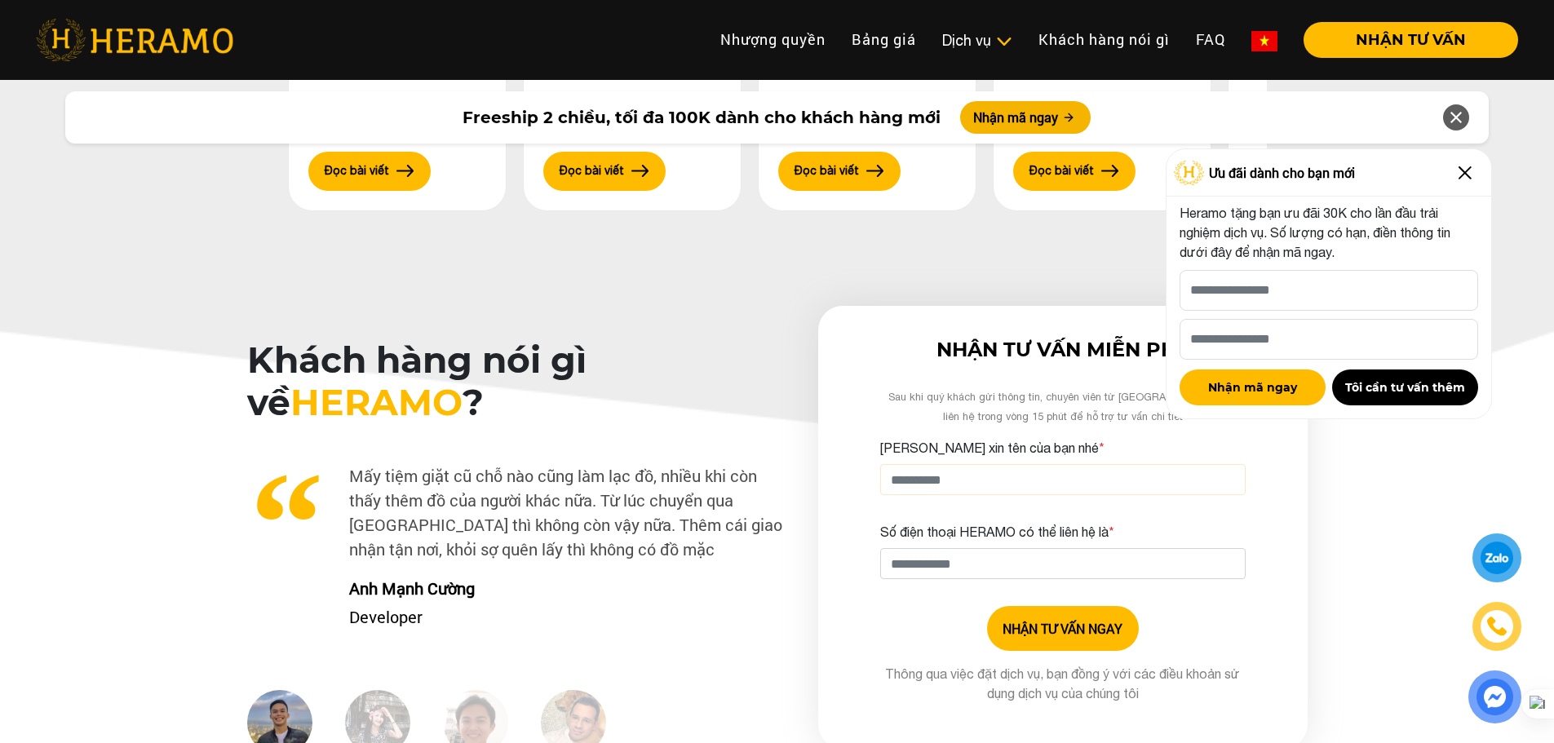
click at [964, 464] on input "[PERSON_NAME] xin tên của bạn nhé *" at bounding box center [1063, 479] width 366 height 31
type input "****"
click at [981, 548] on input "Số điện thoại HERAMO có thể liên hệ là *" at bounding box center [1063, 563] width 366 height 31
type input "**********"
click at [1099, 606] on button "NHẬN TƯ VẤN NGAY" at bounding box center [1063, 628] width 152 height 45
